Goal: Contribute content

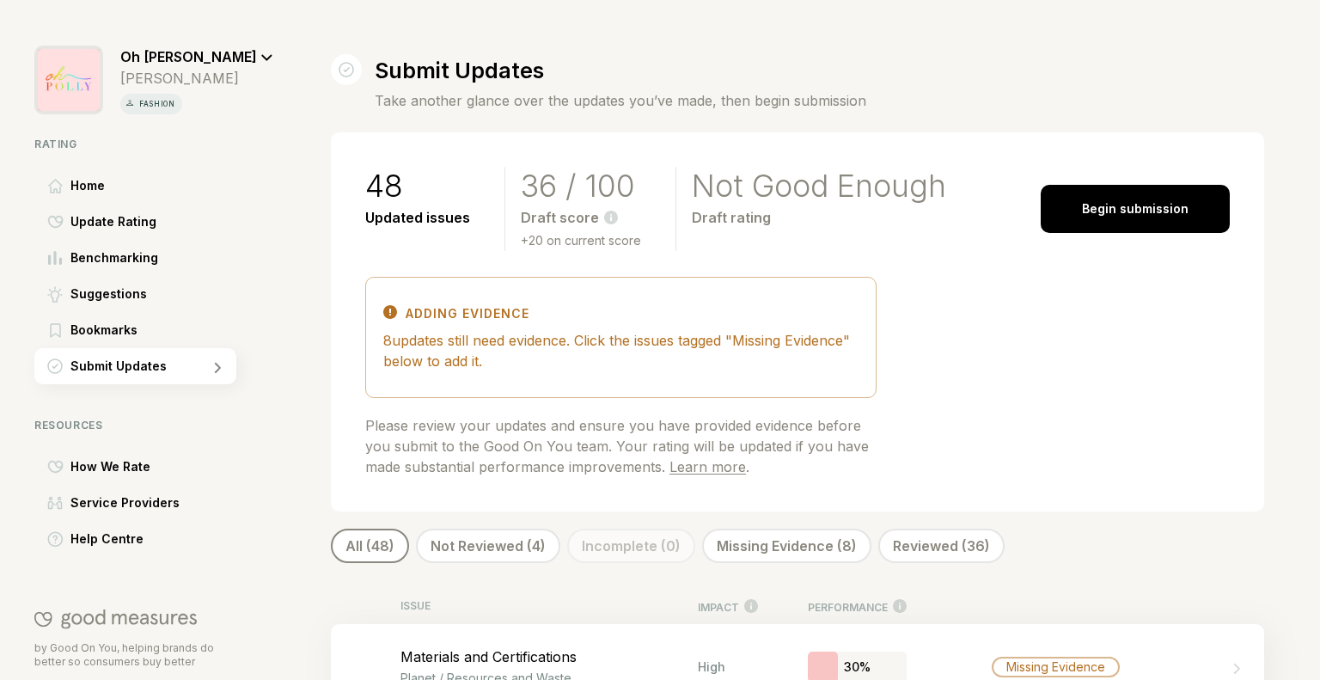
scroll to position [3672, 0]
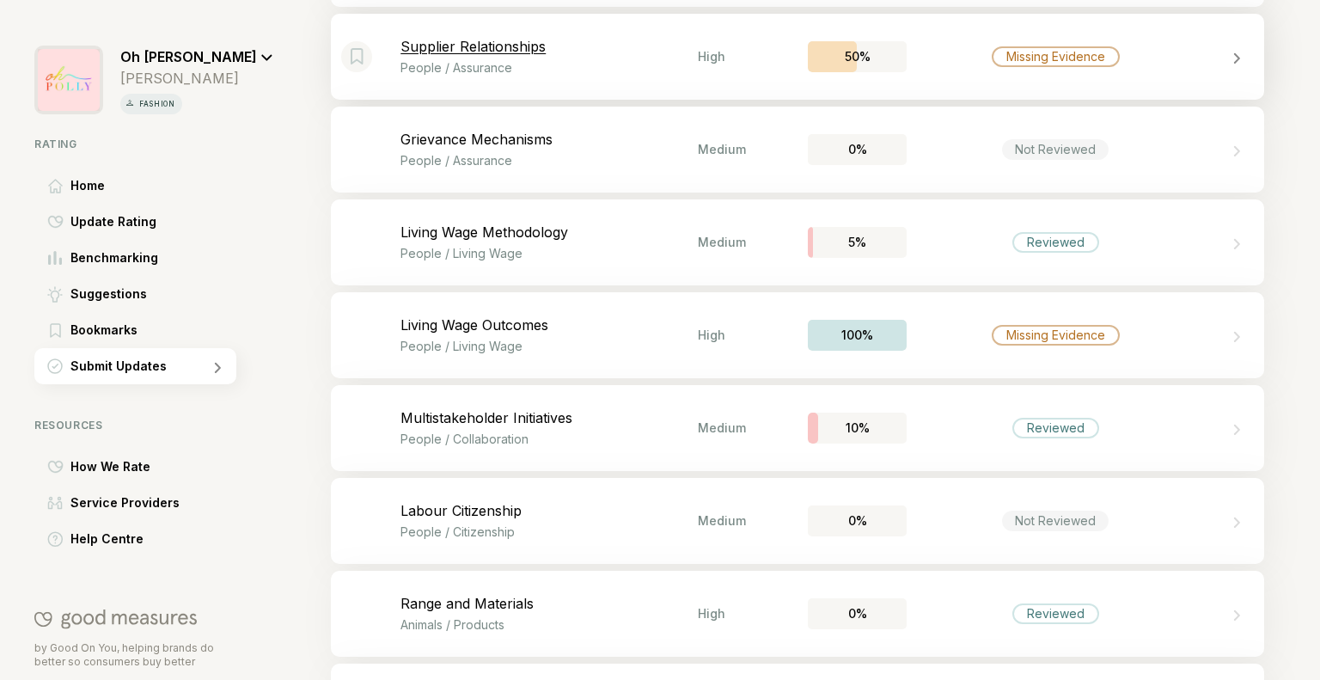
click at [1084, 71] on div "Bookmark this item Supplier Relationships People / Assurance High 50% Missing E…" at bounding box center [797, 57] width 933 height 86
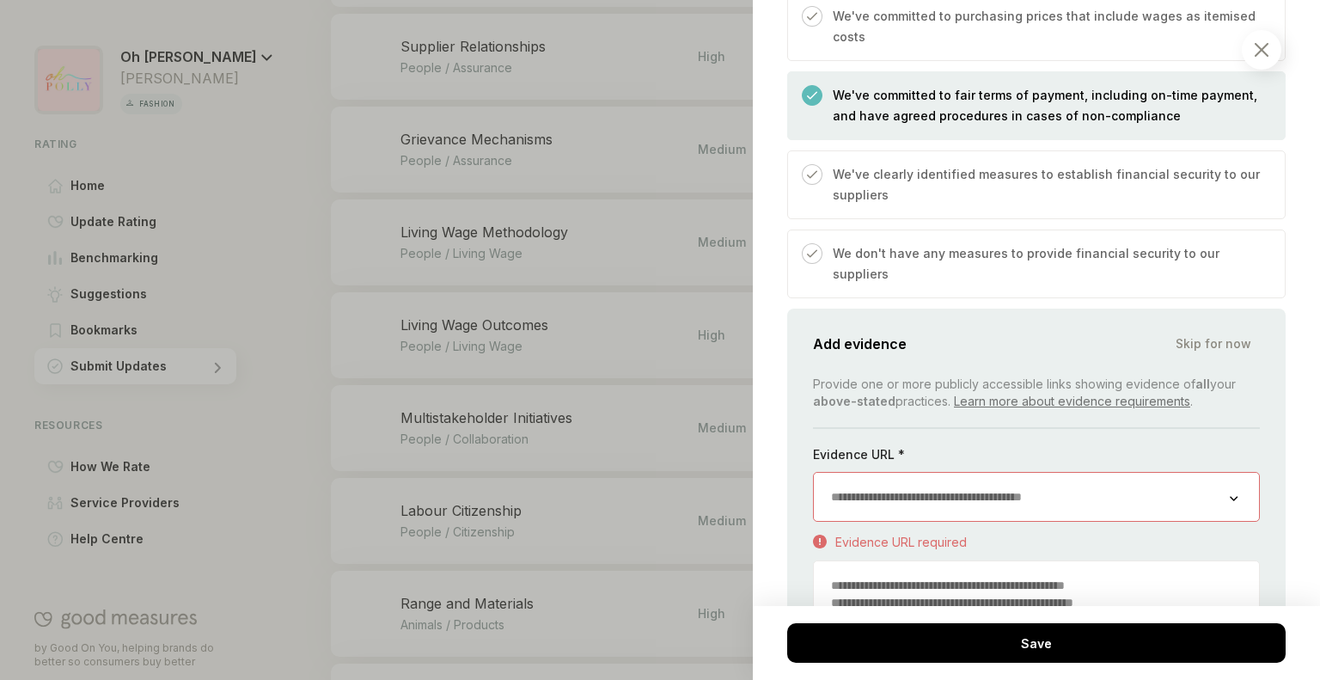
scroll to position [885, 0]
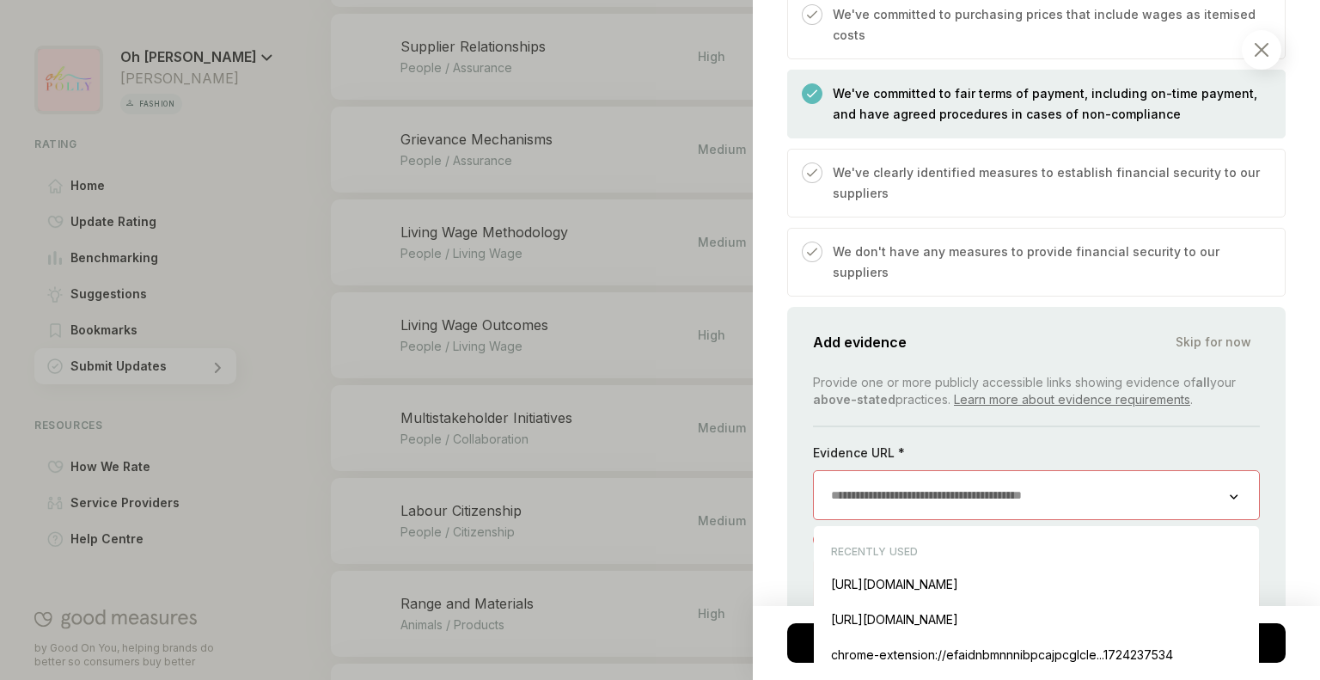
click at [936, 471] on input "url" at bounding box center [1022, 495] width 416 height 48
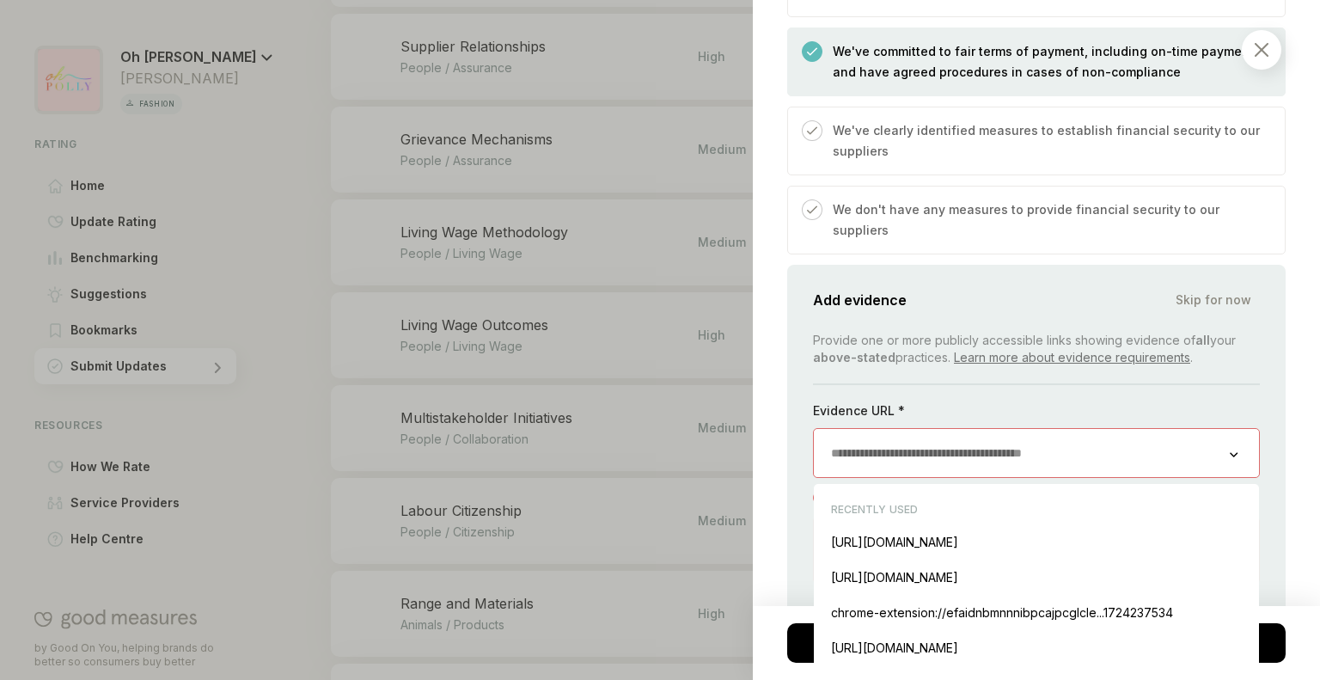
scroll to position [931, 0]
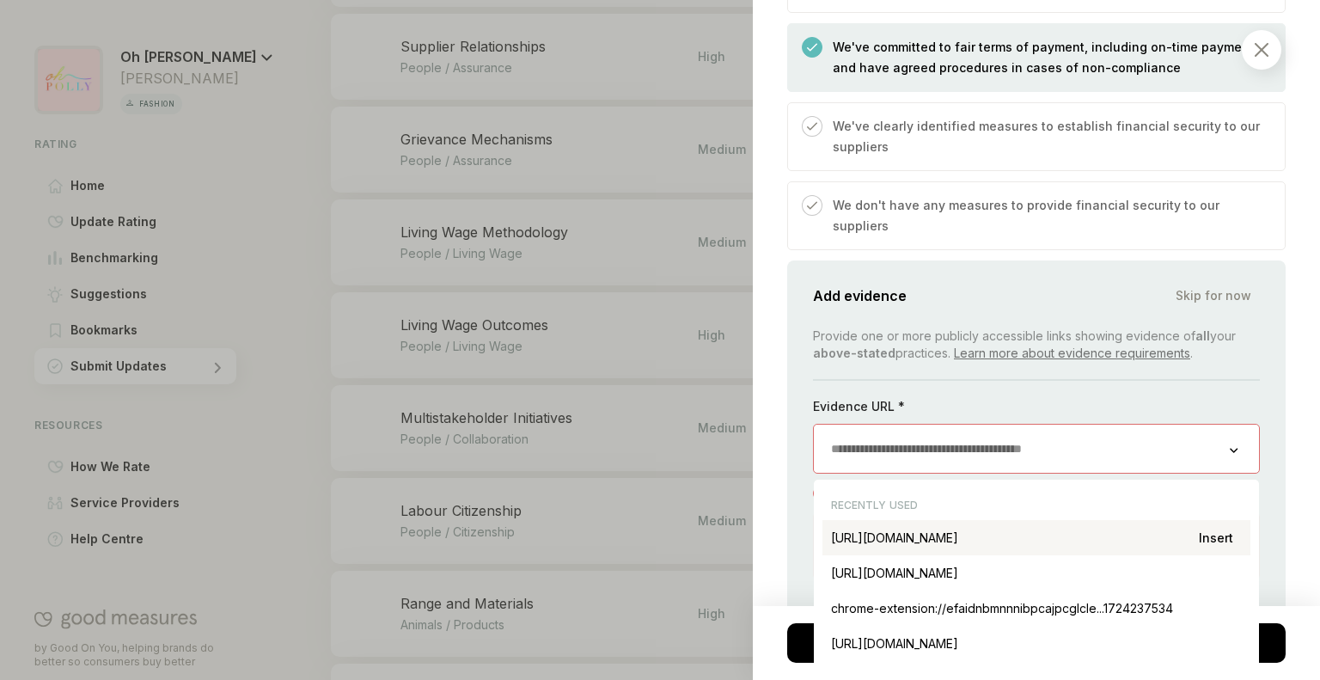
click at [923, 520] on div "[URL][DOMAIN_NAME] Insert" at bounding box center [1036, 537] width 428 height 35
type input "**********"
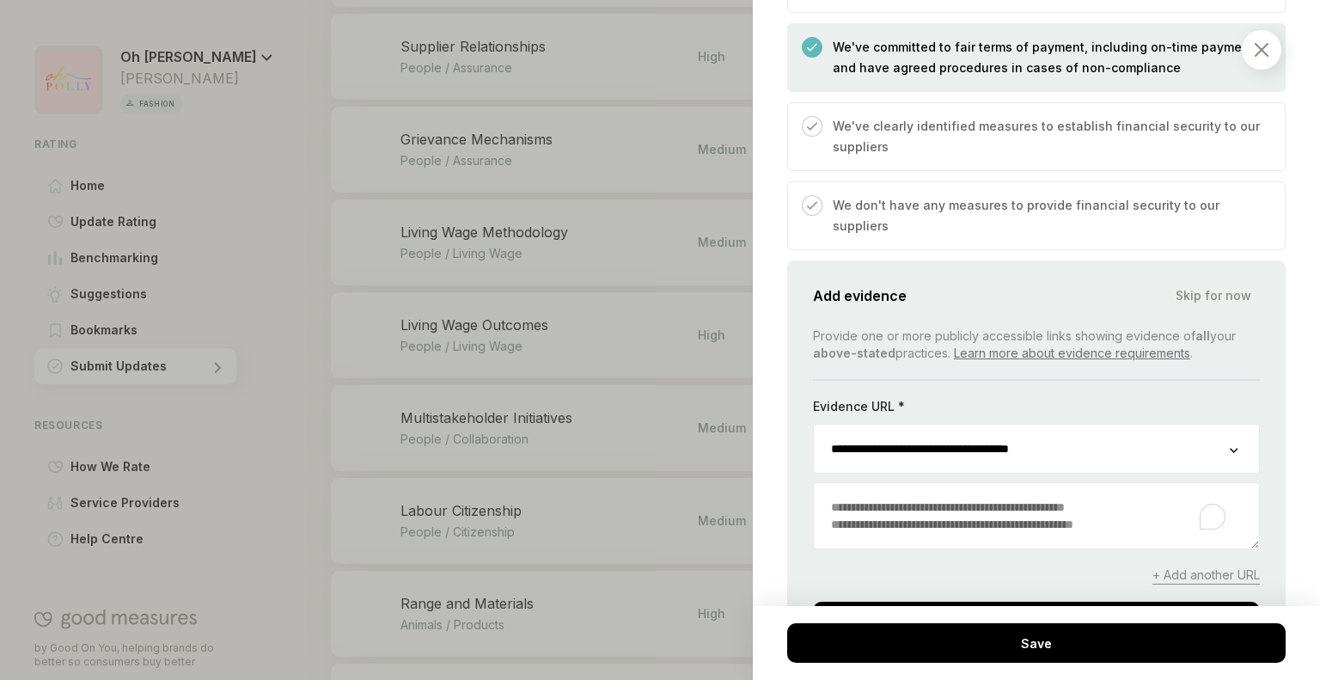
click at [898, 483] on textarea "To enrich screen reader interactions, please activate Accessibility in Grammarl…" at bounding box center [1036, 515] width 445 height 65
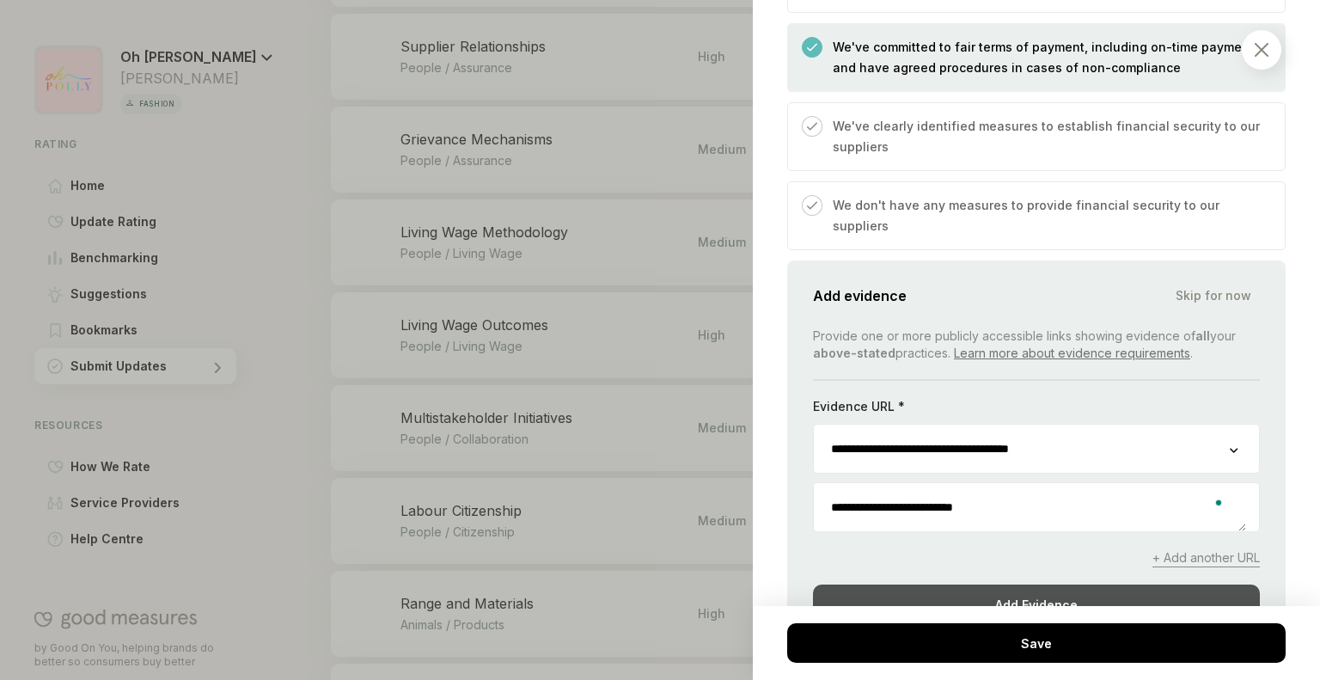
type textarea "**********"
click at [966, 584] on div "Add Evidence" at bounding box center [1036, 604] width 447 height 40
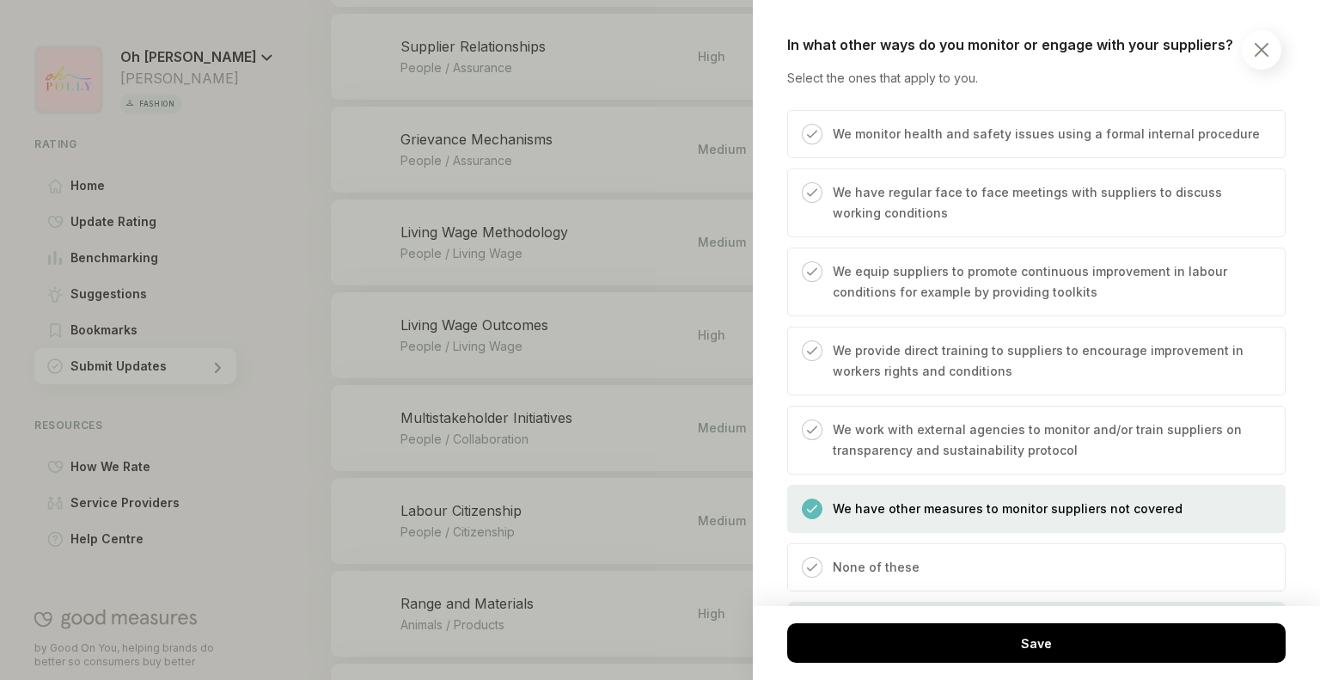
scroll to position [1313, 0]
click at [999, 342] on p "We provide direct training to suppliers to encourage improvement in workers rig…" at bounding box center [1049, 362] width 435 height 41
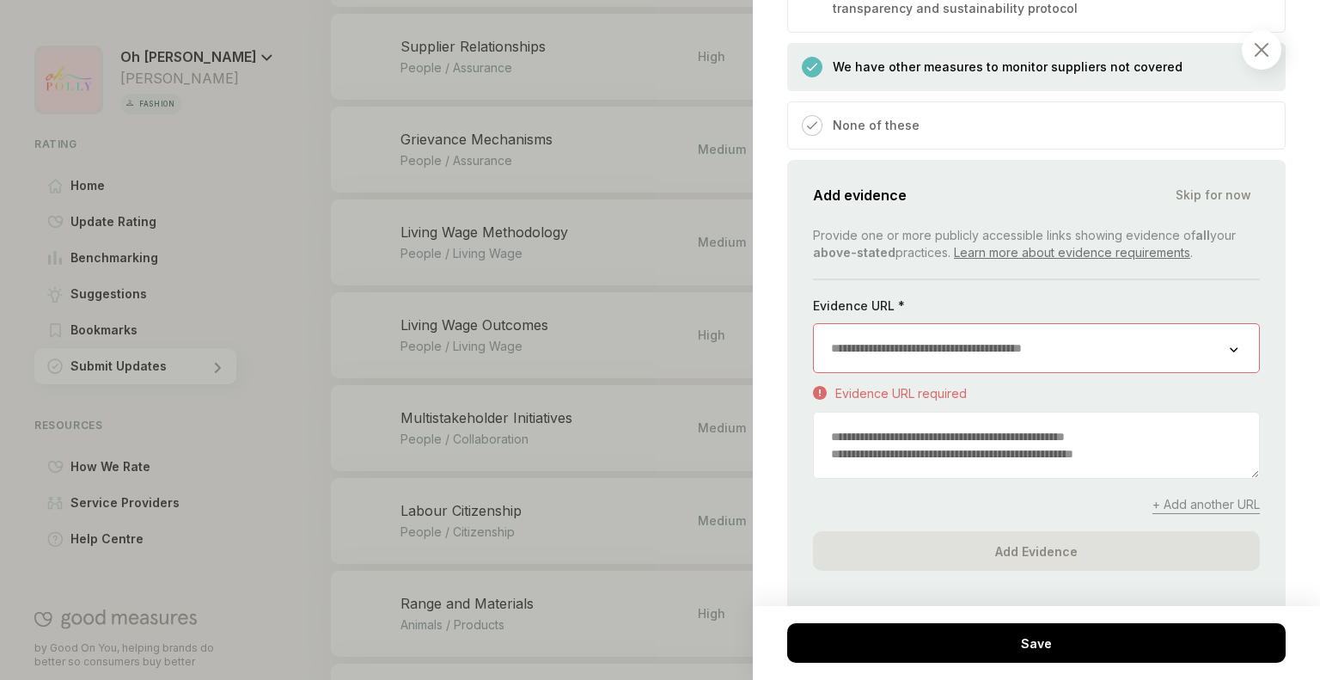
scroll to position [1756, 0]
click at [928, 324] on input "url" at bounding box center [1022, 348] width 416 height 48
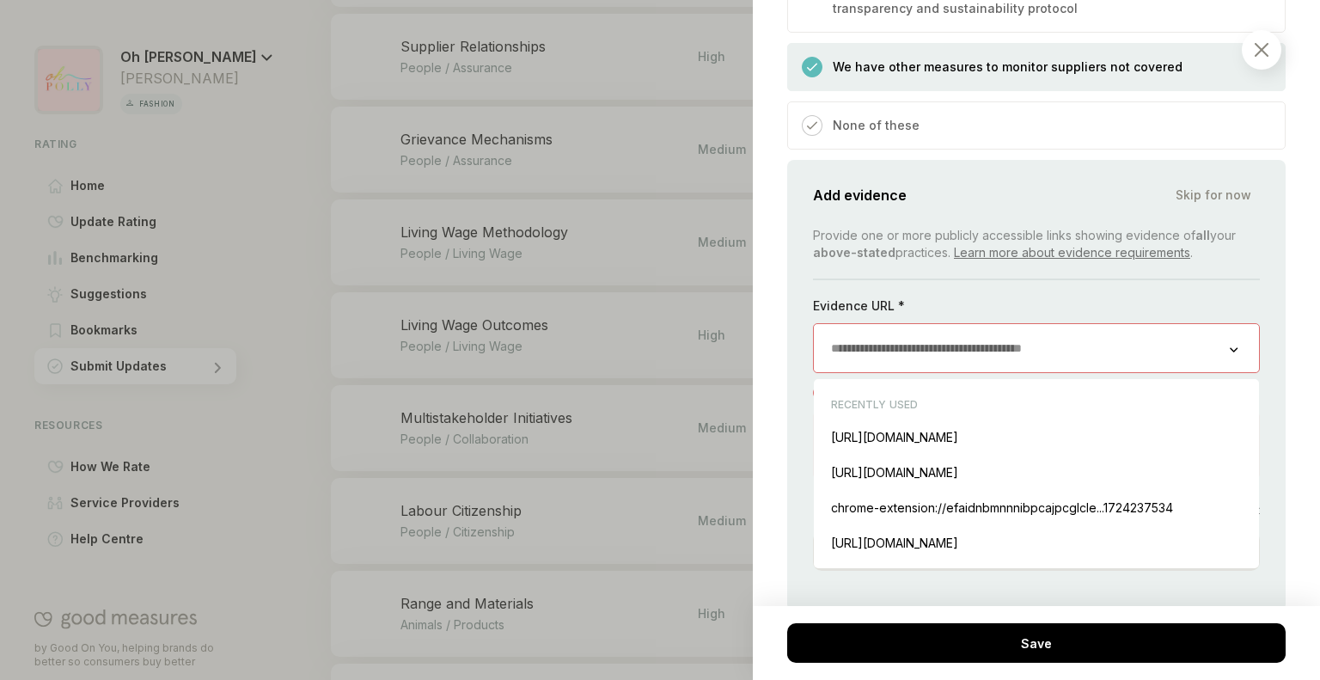
paste input "**********"
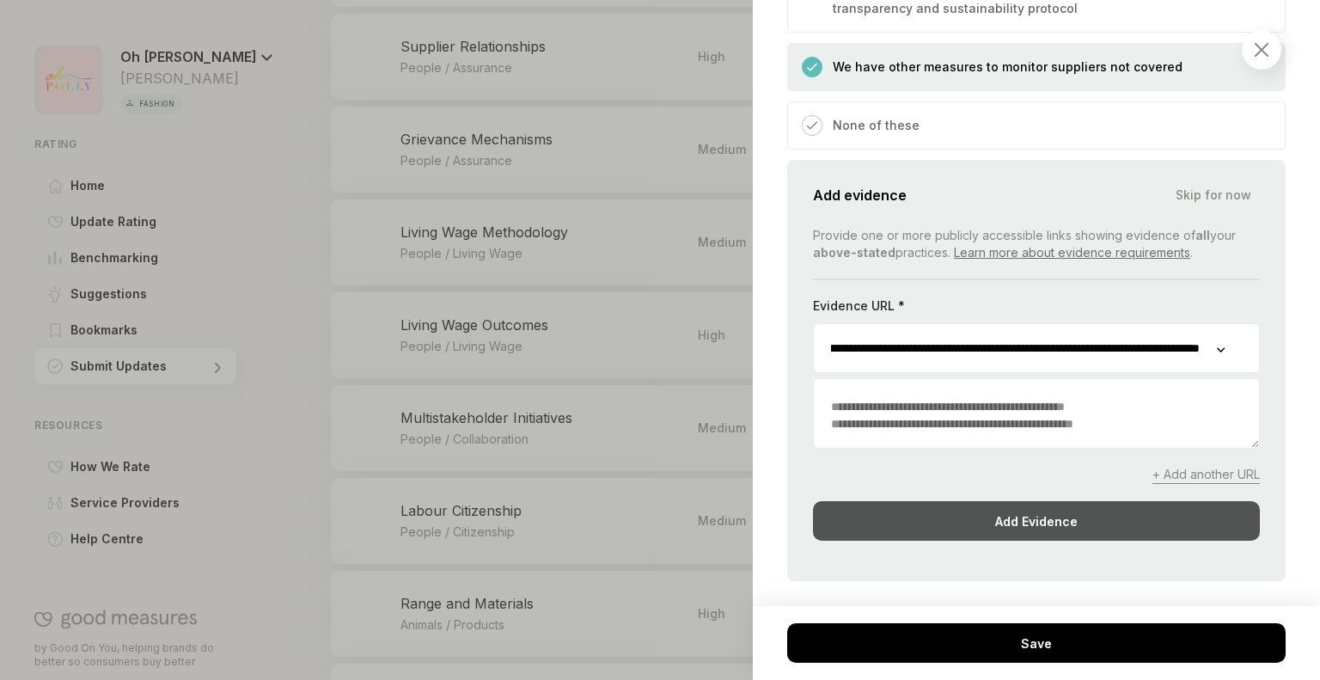
type input "**********"
click at [950, 501] on div "Add Evidence" at bounding box center [1036, 521] width 447 height 40
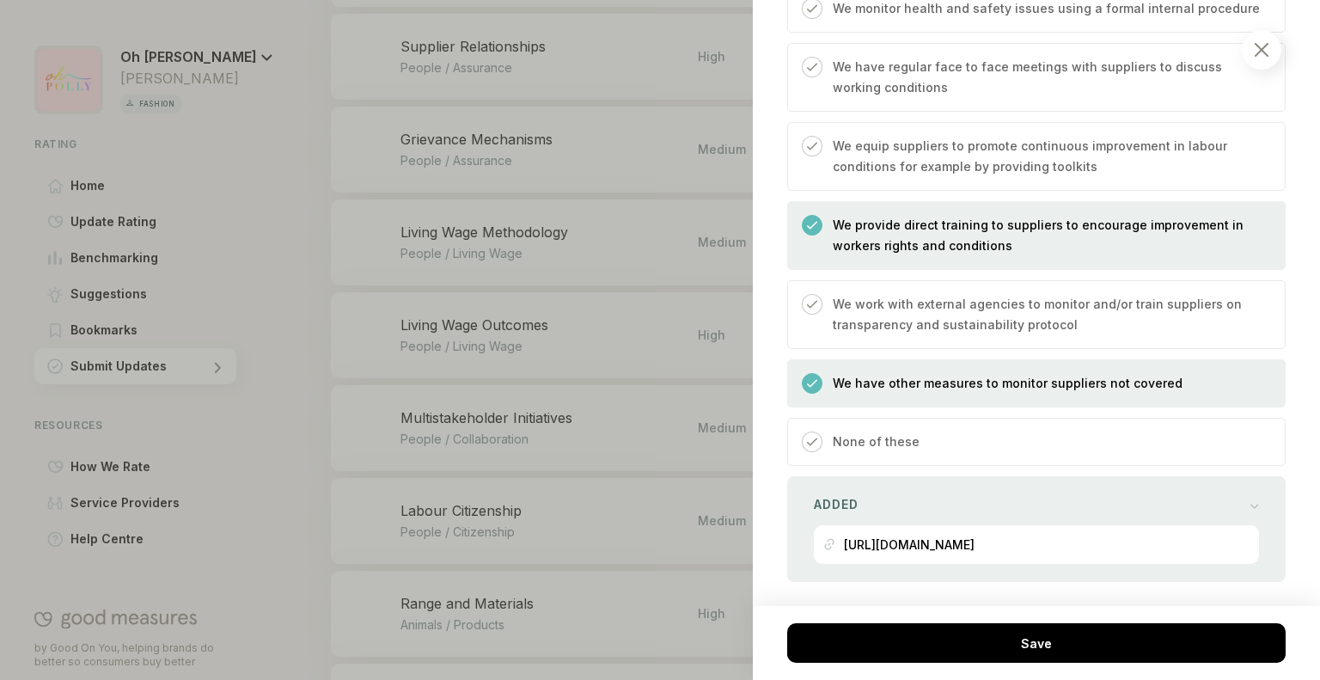
scroll to position [1442, 0]
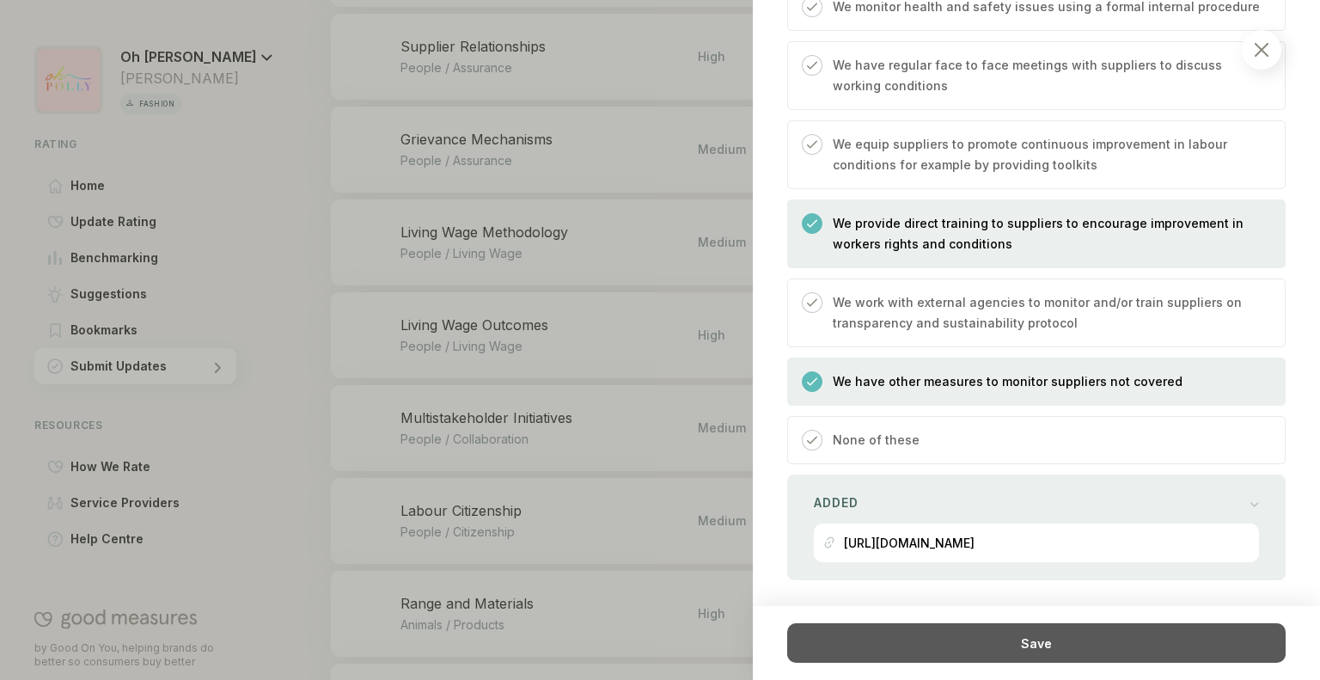
click at [997, 633] on div "Save" at bounding box center [1036, 643] width 498 height 40
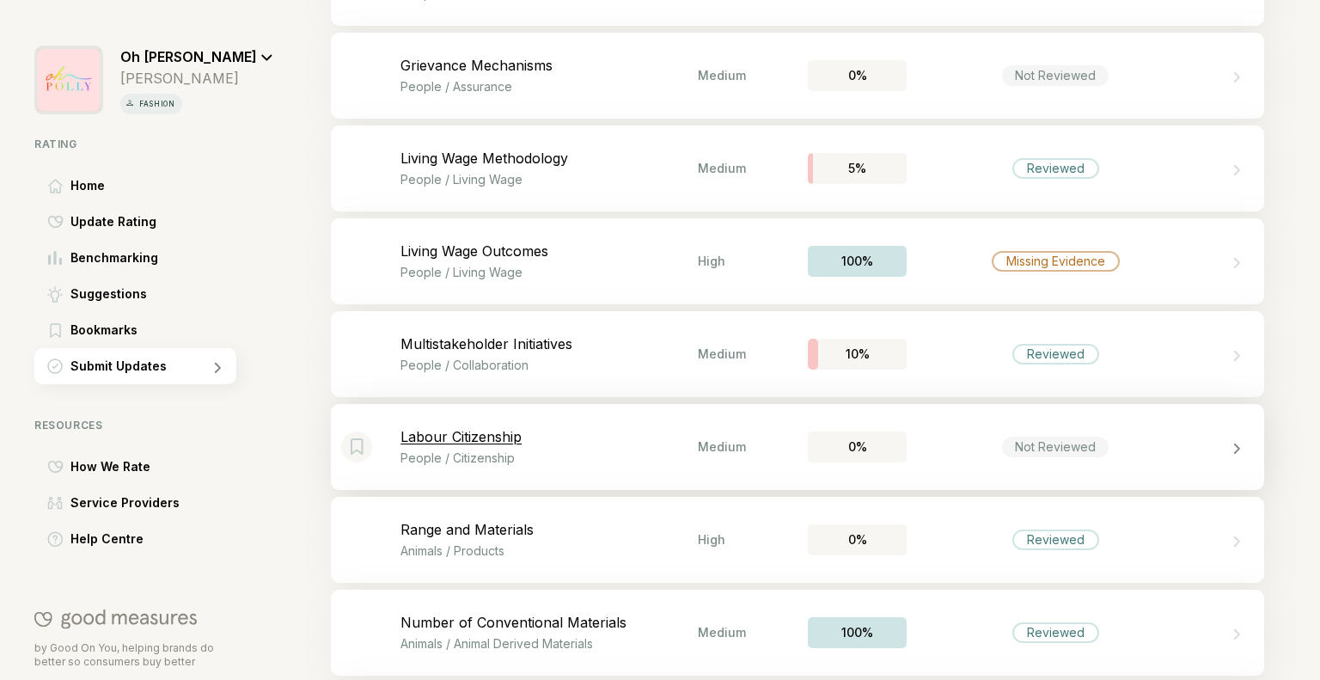
scroll to position [3747, 0]
click at [1165, 301] on div "Bookmark this item Living Wage Outcomes People / Living Wage High 100% Missing …" at bounding box center [797, 259] width 933 height 86
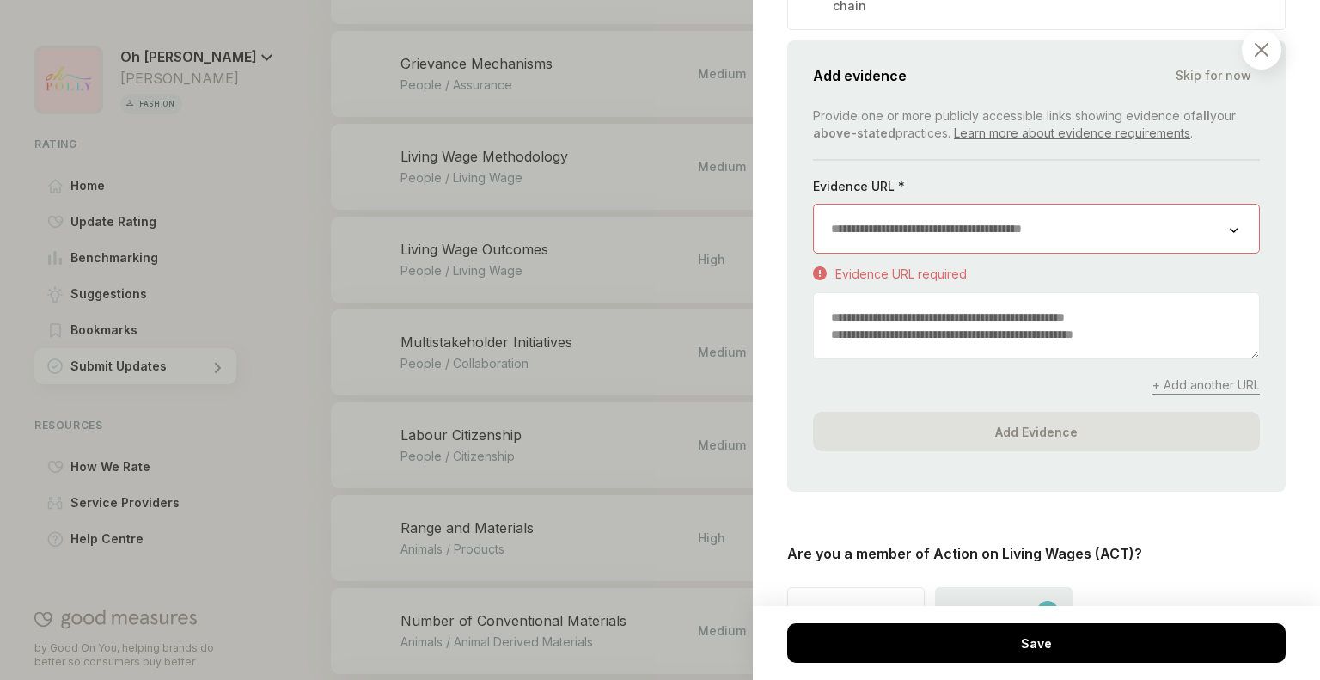
scroll to position [2256, 0]
click at [1257, 46] on img at bounding box center [1261, 50] width 14 height 14
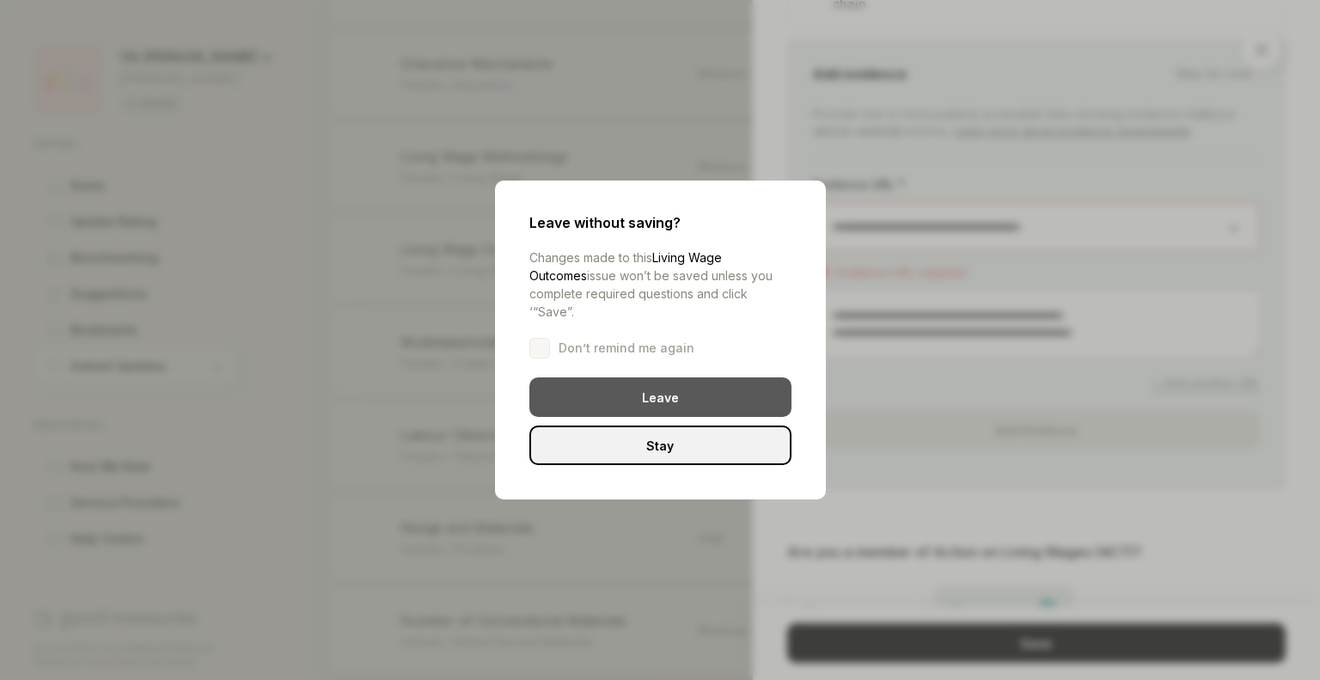
click at [682, 381] on div "Leave" at bounding box center [660, 397] width 262 height 40
